Goal: Use online tool/utility: Utilize a website feature to perform a specific function

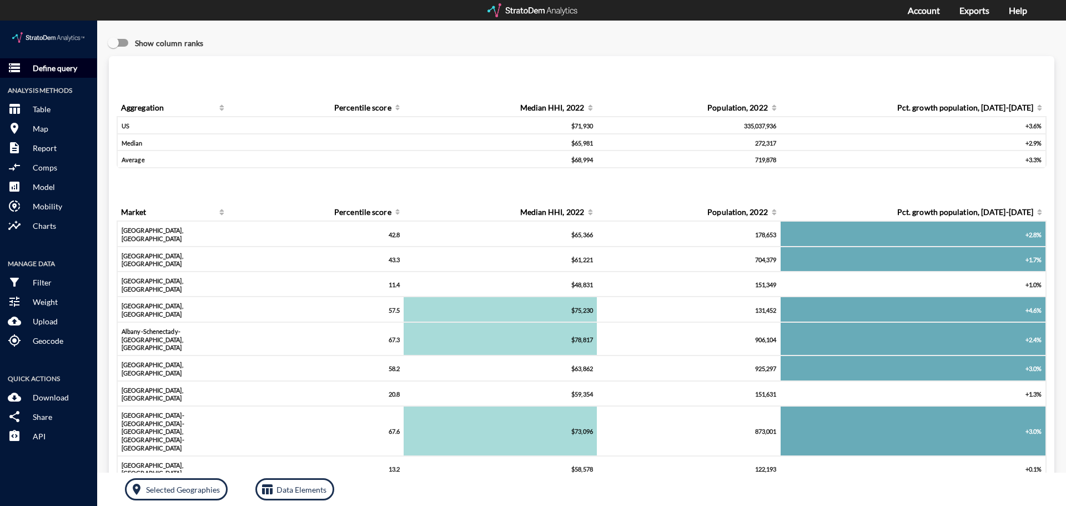
click p "Define query"
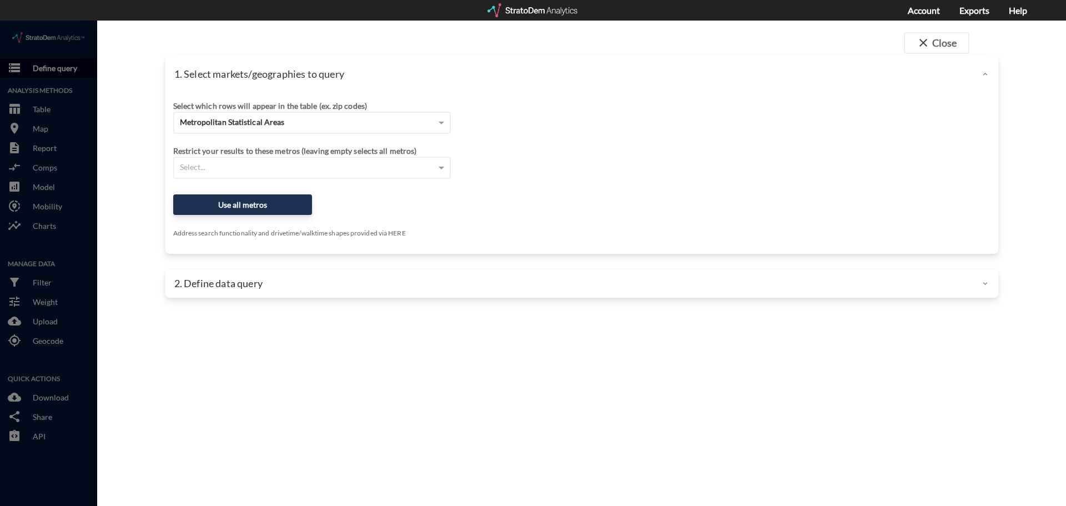
click div
click div "Metropolitan Statistical Areas"
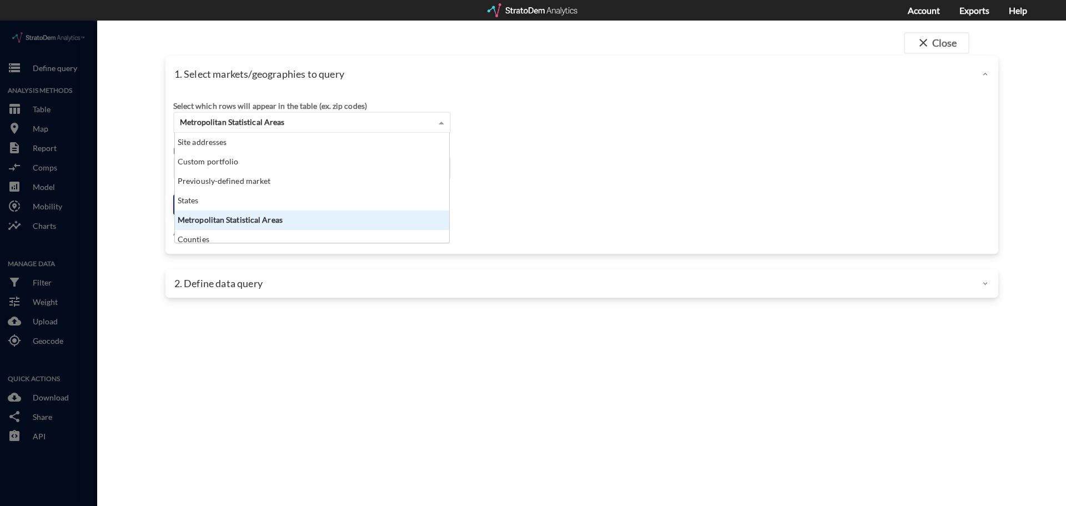
scroll to position [102, 268]
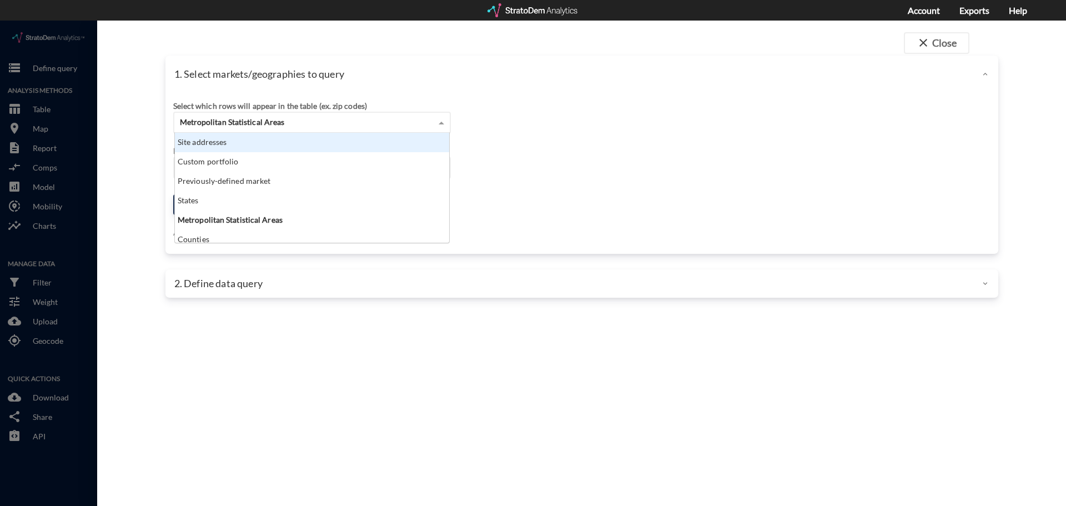
click div "Site addresses"
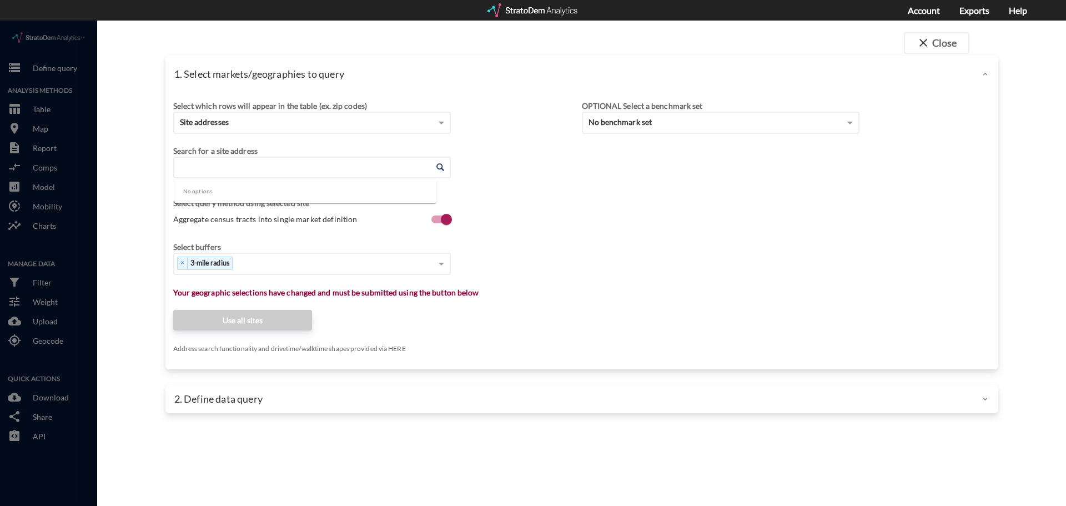
click input "Enter an address"
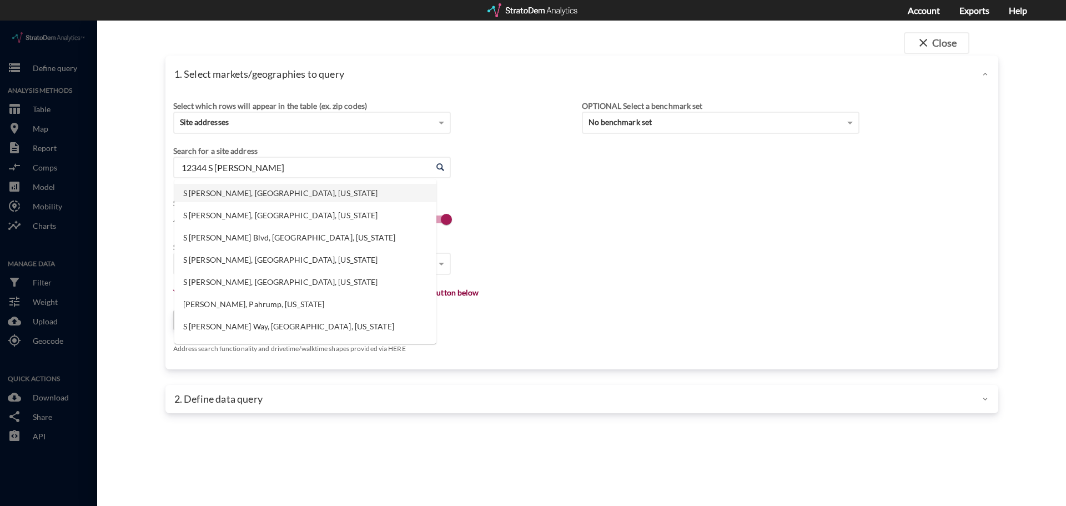
click li "S [PERSON_NAME], [GEOGRAPHIC_DATA], [US_STATE]"
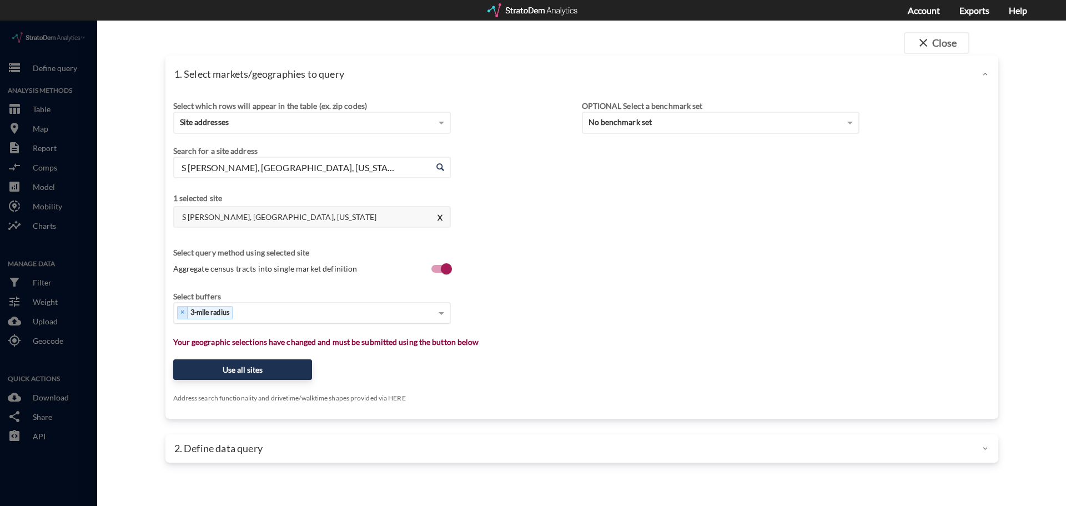
type input "S [PERSON_NAME], [GEOGRAPHIC_DATA], [US_STATE]"
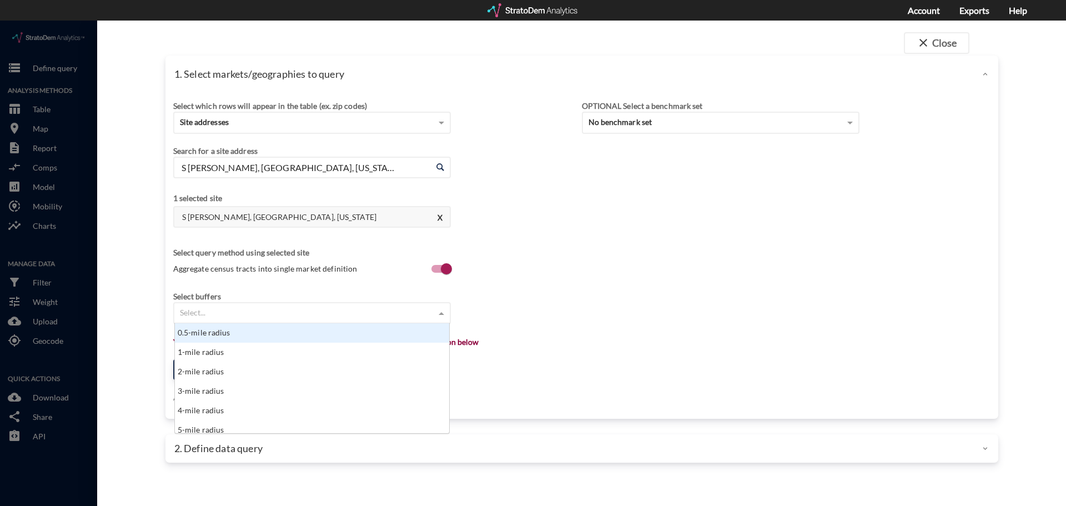
click div "Select..."
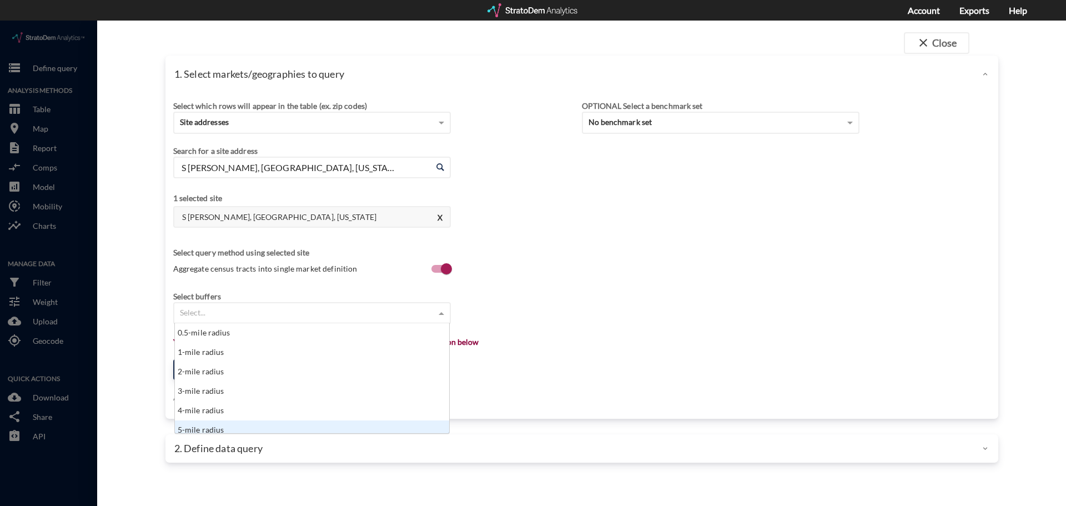
scroll to position [6, 0]
click div "5-mile radius"
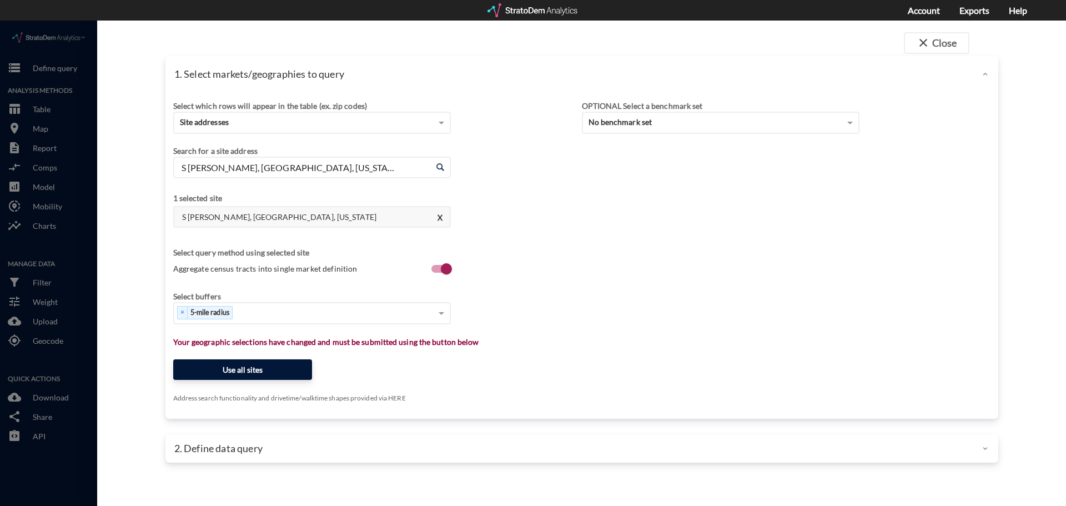
click button "Use all sites"
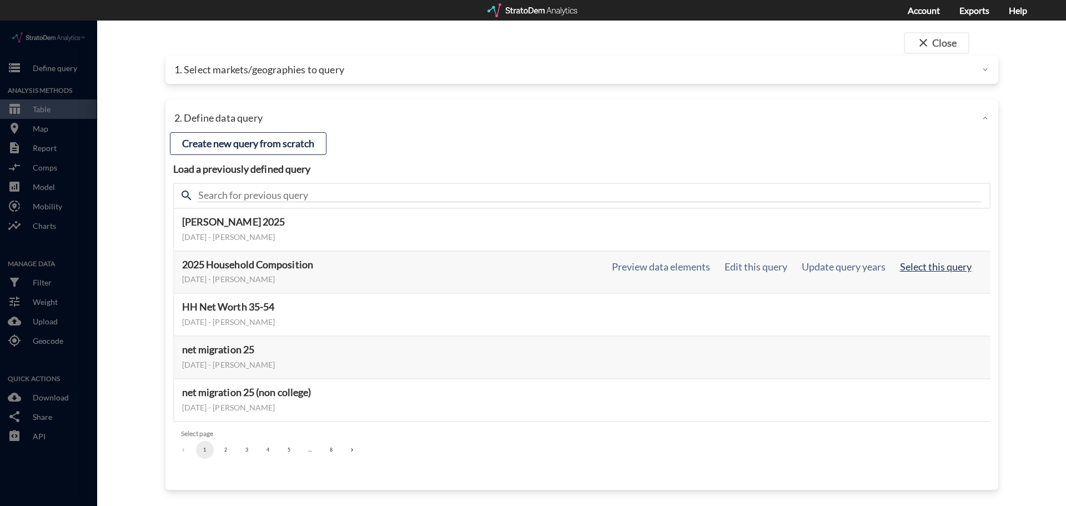
click button "Select this query"
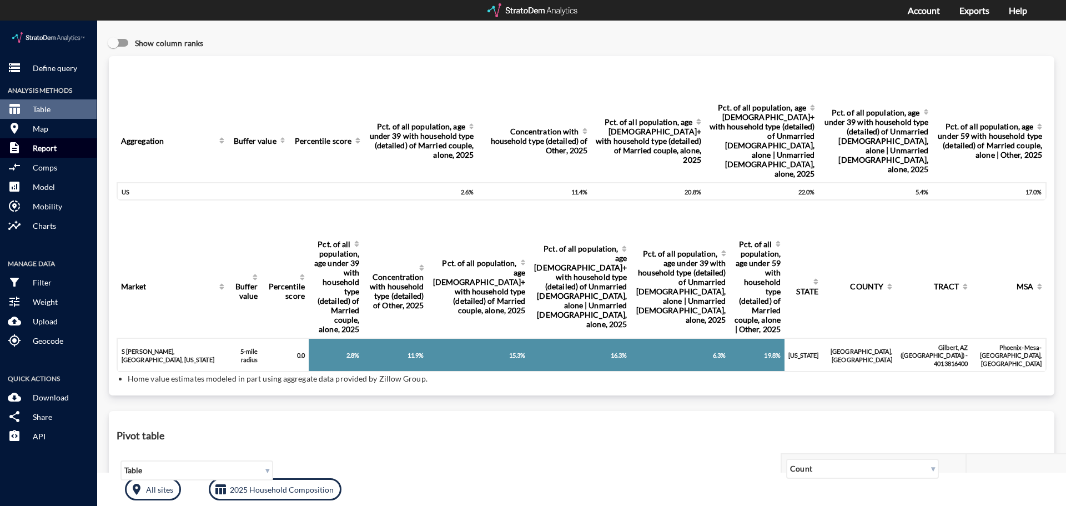
click p "Report"
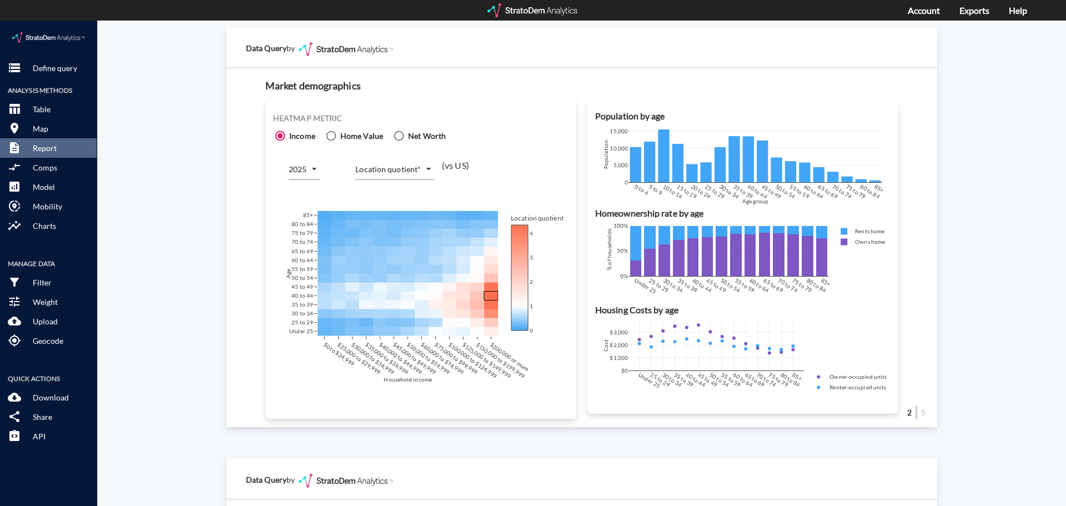
scroll to position [633, 0]
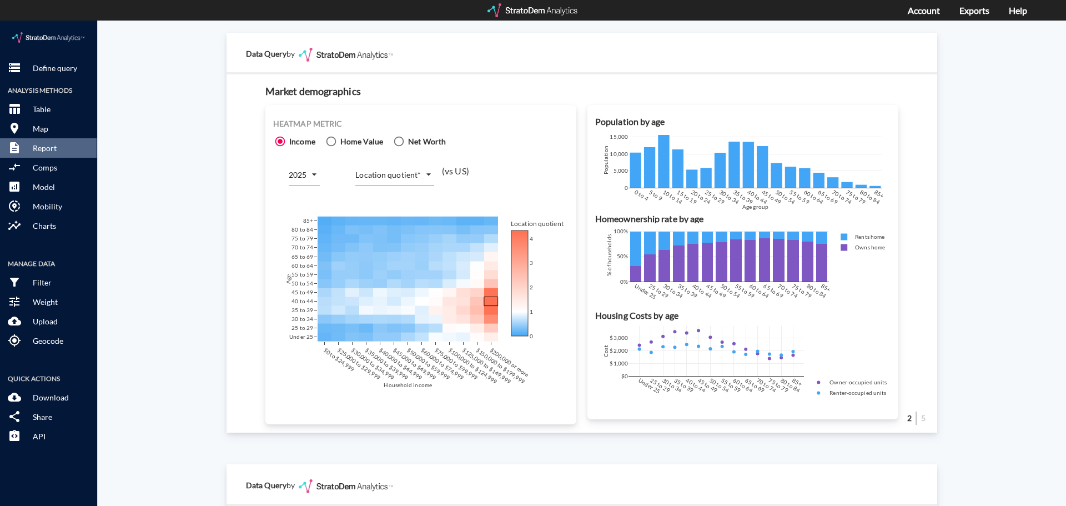
click span "Home Value"
click input "Home Value"
radio input "true"
radio input "false"
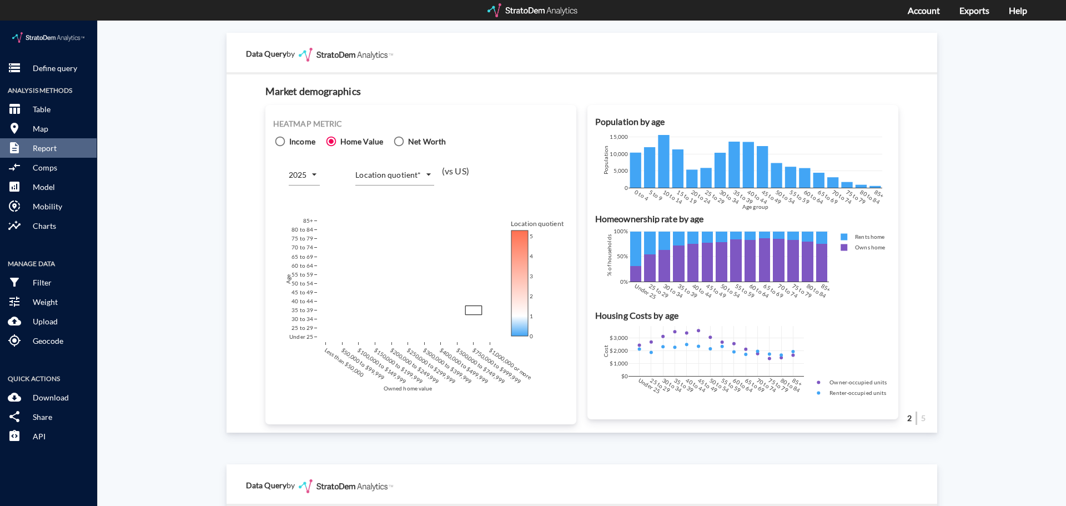
click body "/vantagepoint/us/-1 storage Define query Analysis Methods table_chart Table roo…"
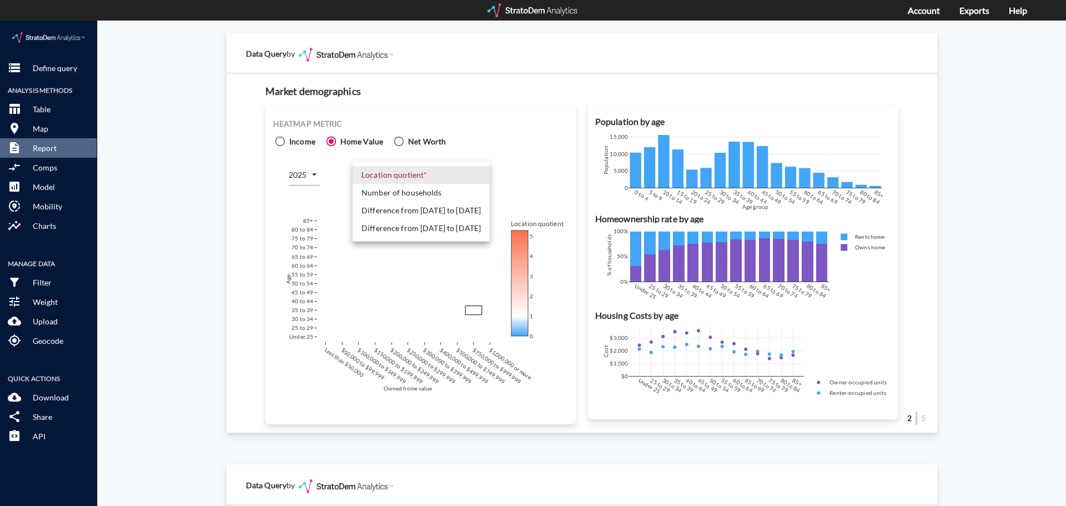
click li "Number of households"
type input "COUNT"
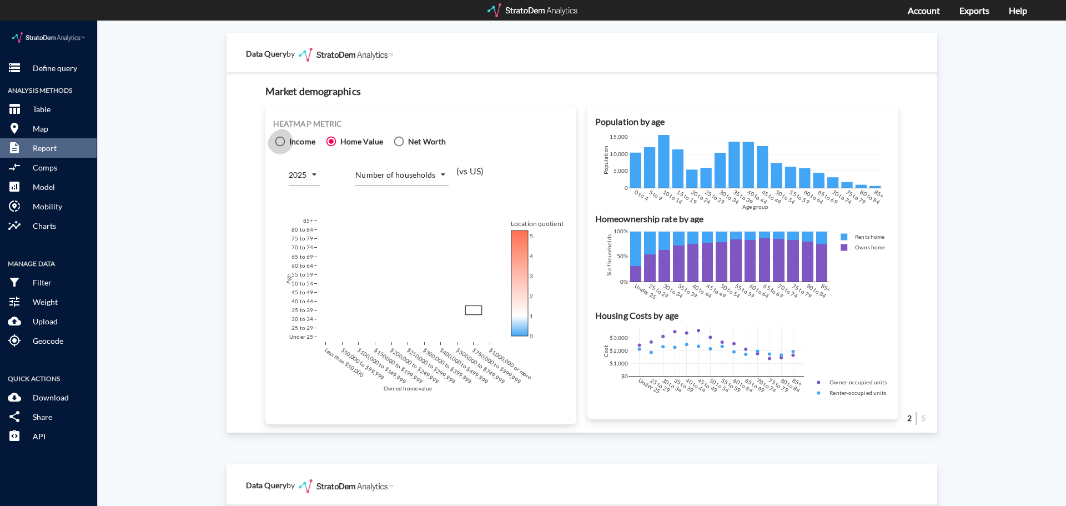
click span
click input "Income"
radio input "true"
radio input "false"
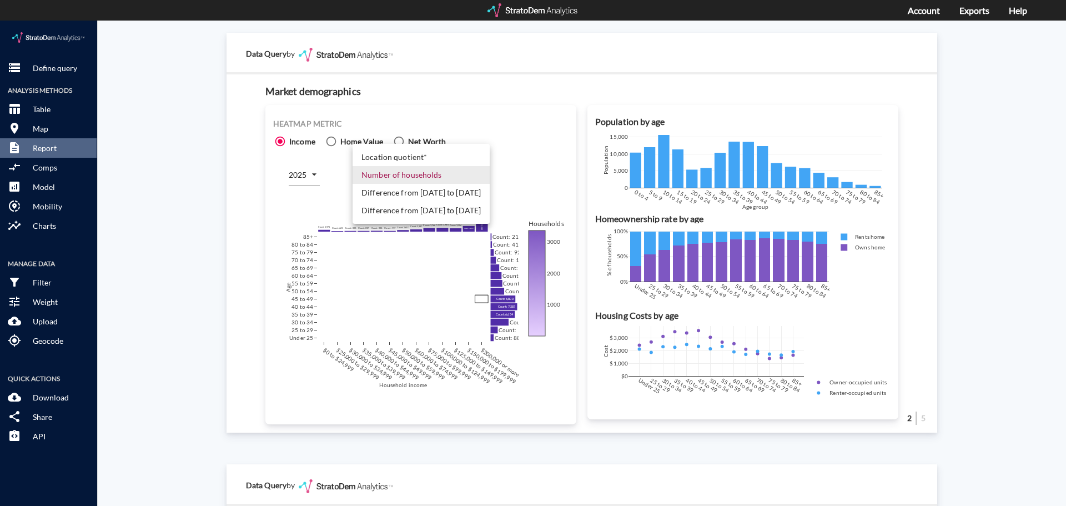
click body "/vantagepoint/us/-1 storage Define query Analysis Methods table_chart Table roo…"
click li "Difference from [DATE] to [DATE]"
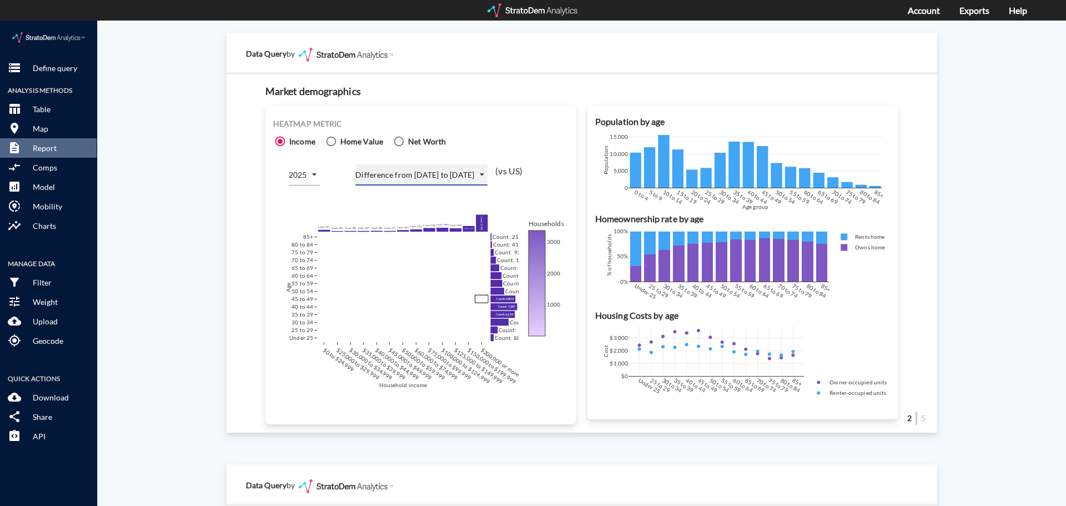
type input "COUNT_DIFF_FUTURE"
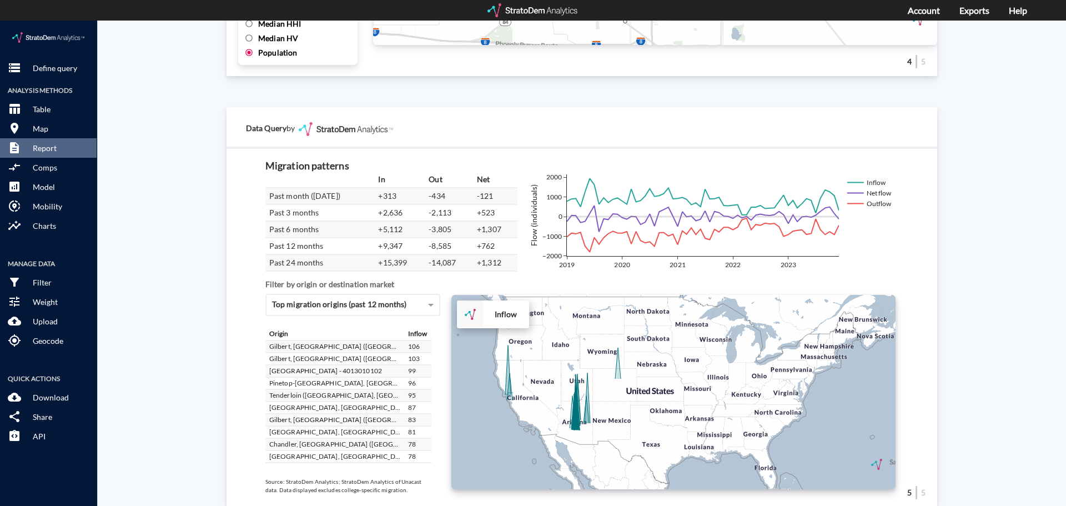
scroll to position [1877, 0]
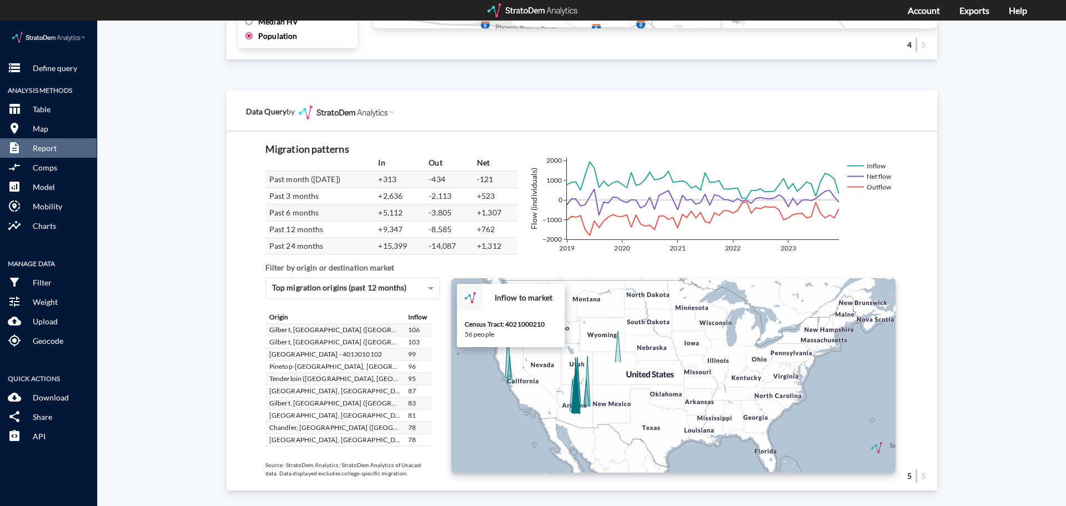
click icon
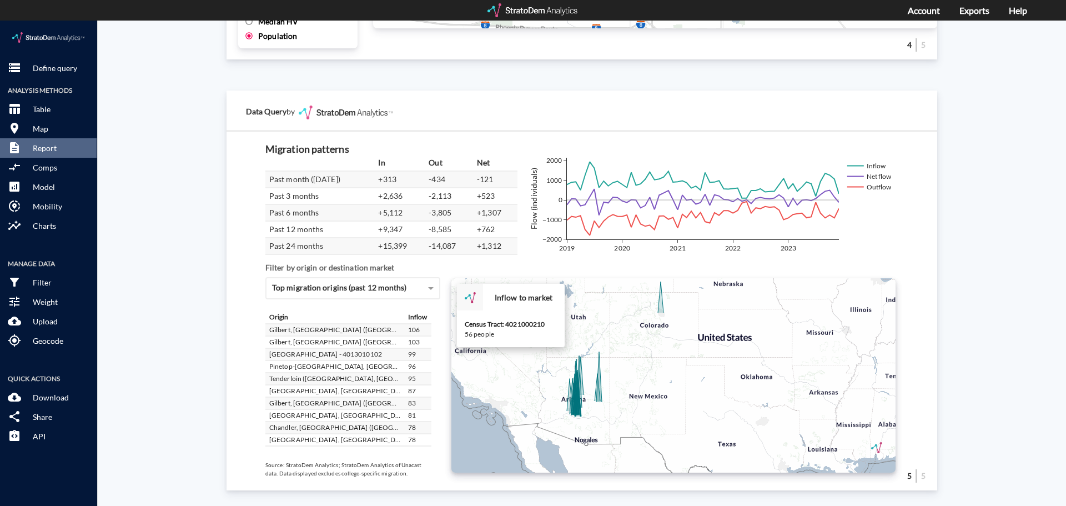
click icon
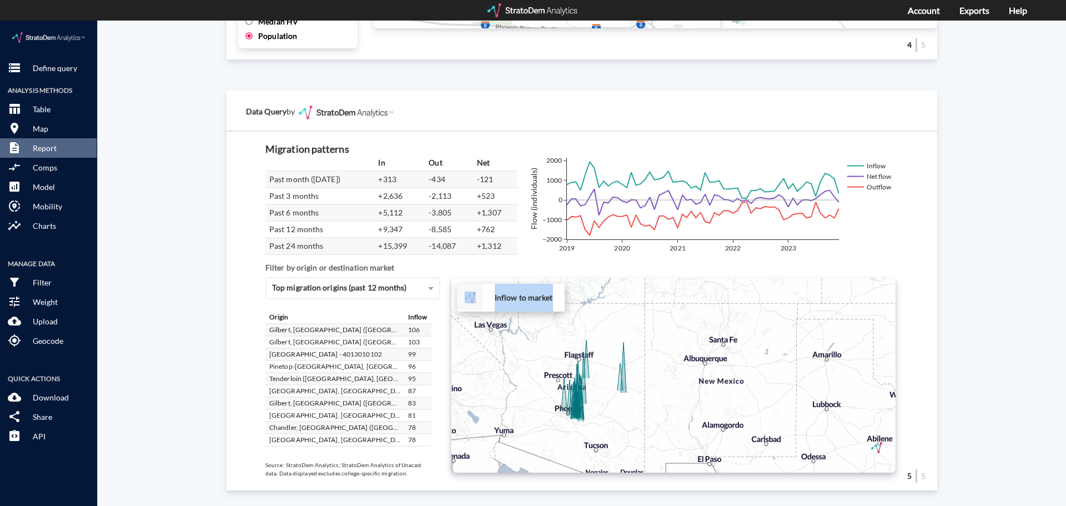
click div "+ − Inflow to market CUSTOMIZE DATA Draw a polygon Draw a rectangle Draw a mark…"
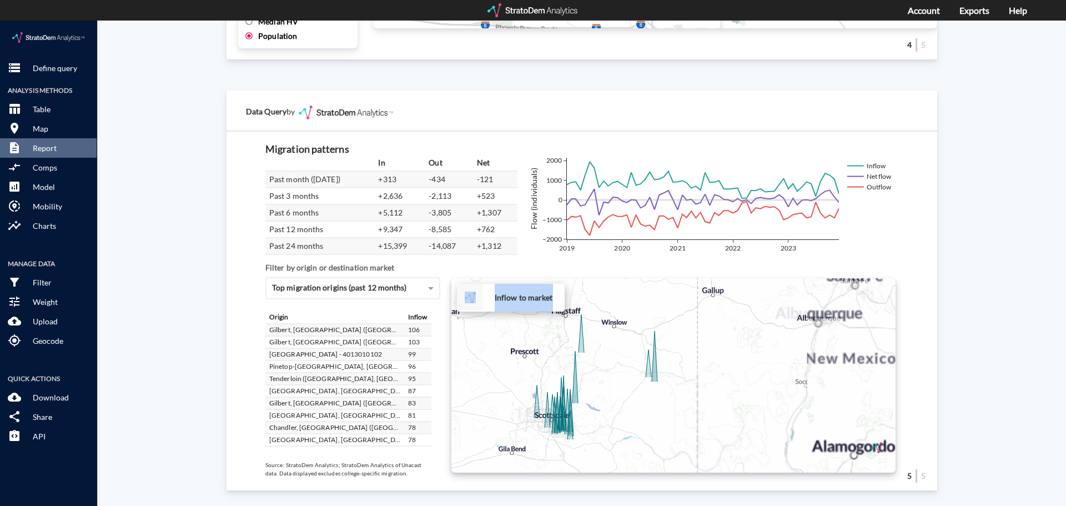
click div "+ − Inflow to market CUSTOMIZE DATA Draw a polygon Draw a rectangle Draw a mark…"
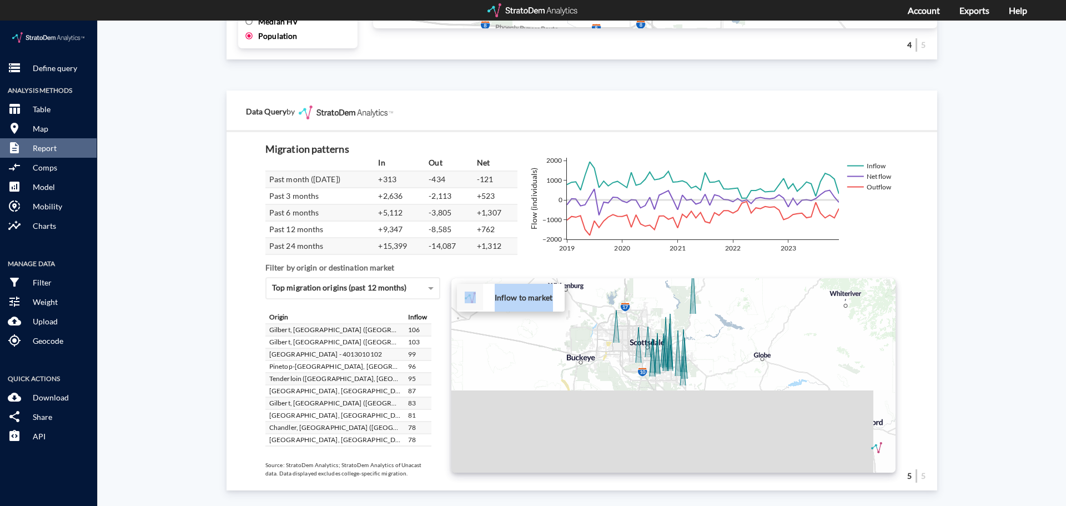
drag, startPoint x: 561, startPoint y: 415, endPoint x: 701, endPoint y: 320, distance: 168.8
click div "+ − Inflow to market CUSTOMIZE DATA Draw a polygon Draw a rectangle Draw a mark…"
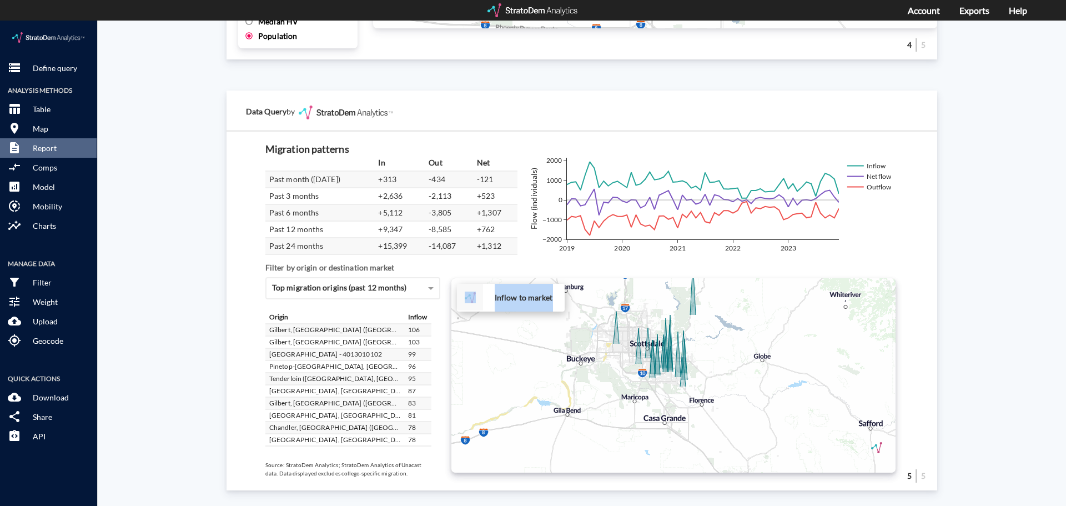
click div "+ − Inflow to market CUSTOMIZE DATA Draw a polygon Draw a rectangle Draw a mark…"
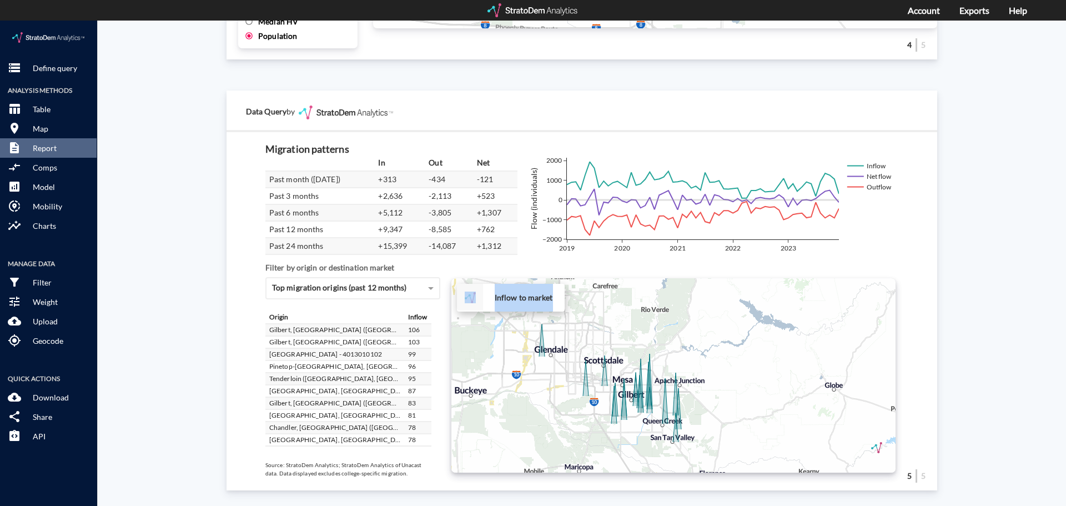
drag, startPoint x: 653, startPoint y: 338, endPoint x: 626, endPoint y: 394, distance: 62.3
click div "+ − Inflow to market CUSTOMIZE DATA Draw a polygon Draw a rectangle Draw a mark…"
